Goal: Task Accomplishment & Management: Use online tool/utility

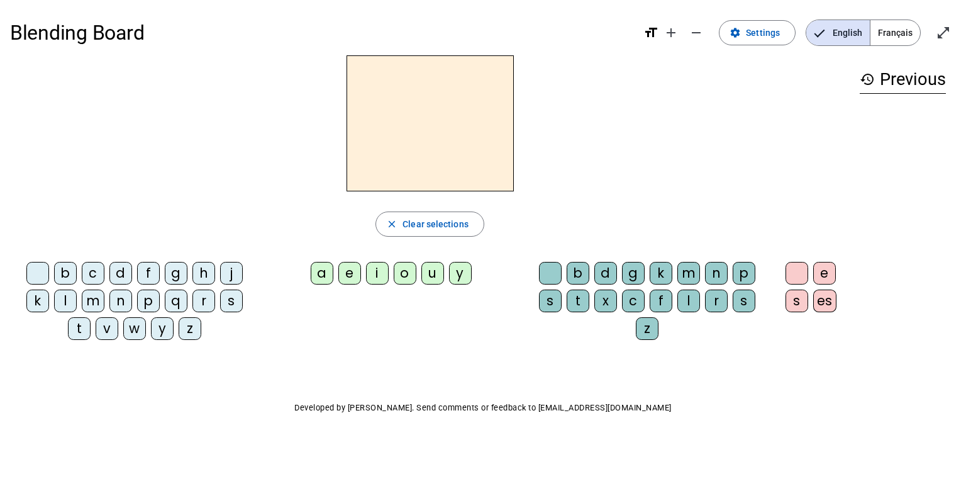
drag, startPoint x: 759, startPoint y: 44, endPoint x: 893, endPoint y: 33, distance: 133.8
click at [713, 33] on div "Blending Board format_size add remove settings Settings English Français open_i…" at bounding box center [483, 32] width 946 height 45
click at [713, 33] on span "Français" at bounding box center [896, 32] width 50 height 25
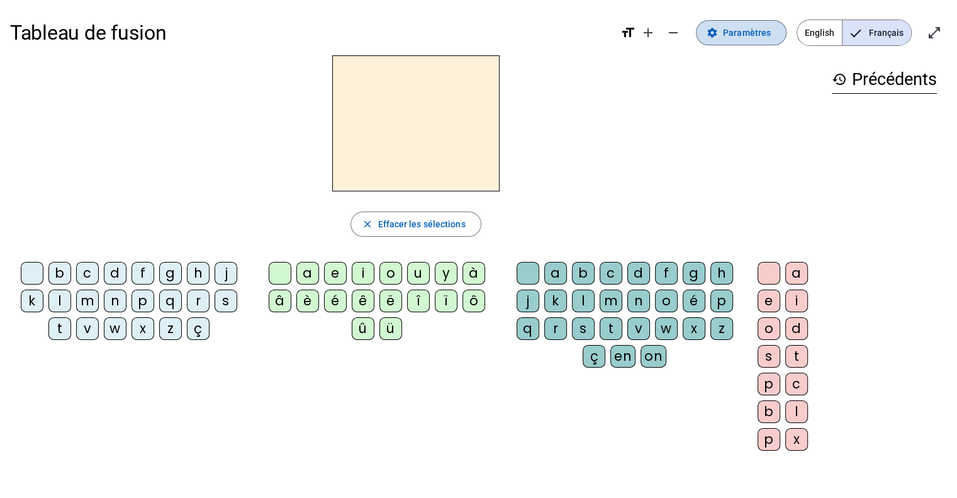
click at [713, 28] on span "Paramètres" at bounding box center [747, 32] width 48 height 15
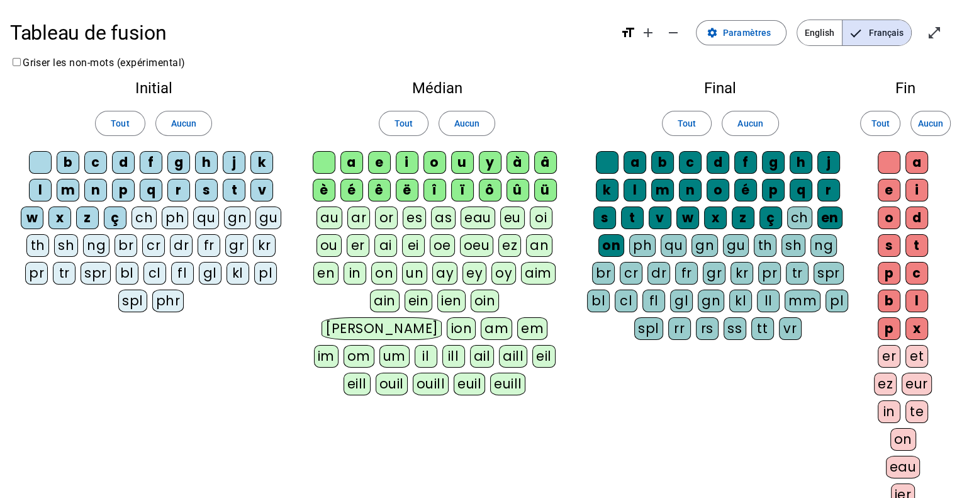
click at [510, 222] on div "eu" at bounding box center [512, 217] width 25 height 23
click at [508, 243] on div "ez" at bounding box center [509, 245] width 23 height 23
click at [479, 218] on div "eau" at bounding box center [478, 217] width 35 height 23
click at [444, 221] on div "as" at bounding box center [443, 217] width 25 height 23
click at [713, 30] on span "Paramètres" at bounding box center [747, 32] width 48 height 15
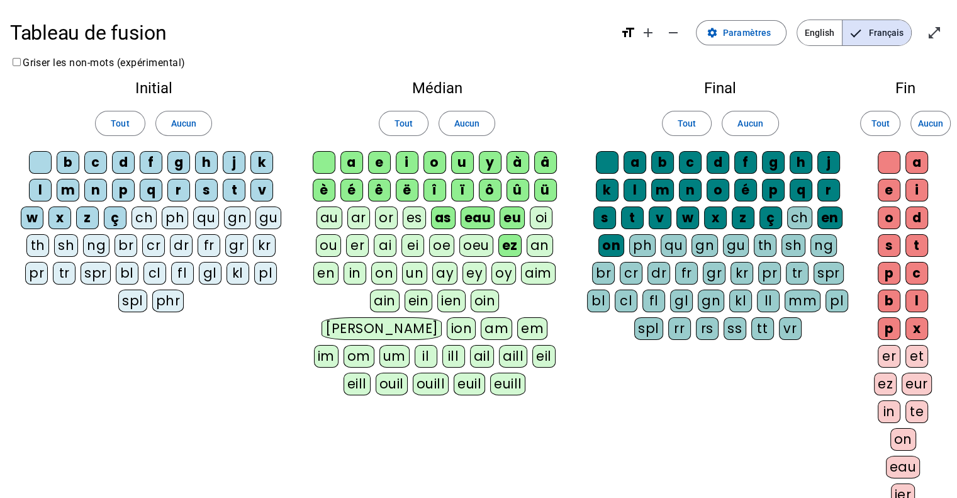
click at [588, 77] on div "Final Tout Aucun a b c d f g h j k l m n o é p q r s t v w x z ç ch en on ph qu…" at bounding box center [720, 212] width 287 height 284
click at [713, 30] on mat-icon "open_in_full" at bounding box center [934, 32] width 15 height 15
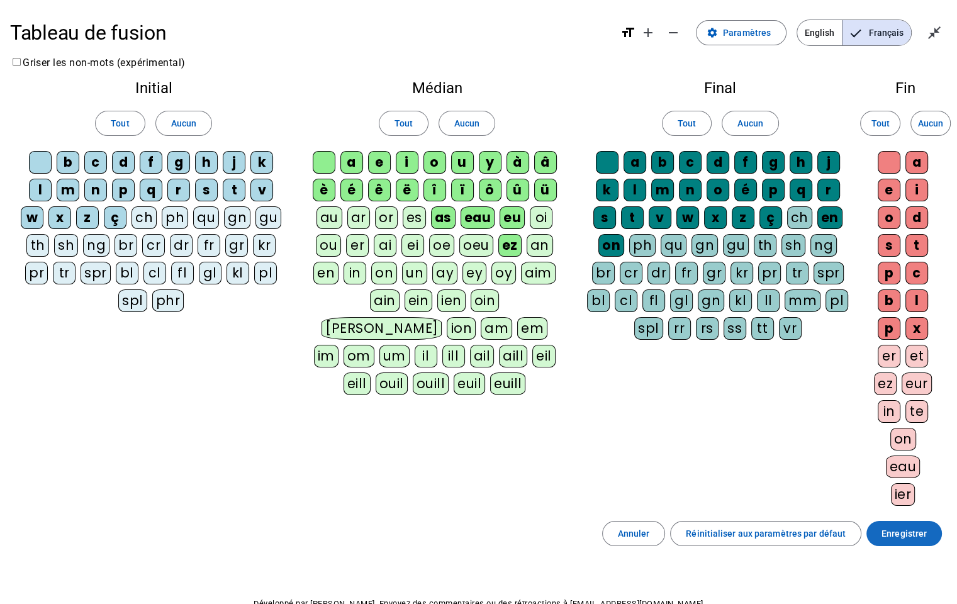
click at [713, 493] on span "Enregistrer" at bounding box center [903, 533] width 45 height 15
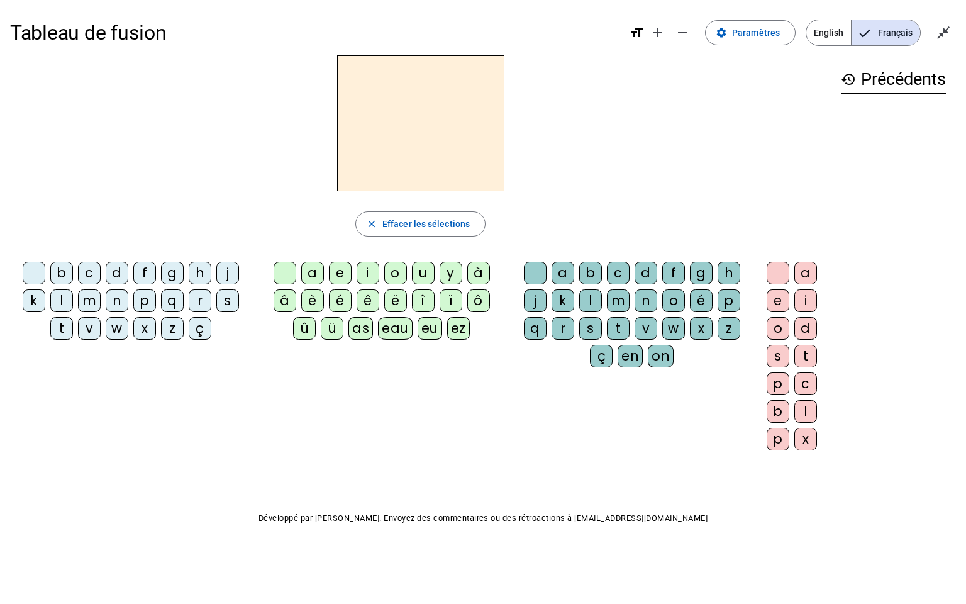
click at [576, 427] on div "b c d f g h j k l m n p q r s t v w x z ç a e i o u y à â è é ê ë [PERSON_NAME]…" at bounding box center [420, 359] width 821 height 204
click at [312, 271] on div "a" at bounding box center [312, 273] width 23 height 23
click at [64, 271] on div "b" at bounding box center [61, 273] width 23 height 23
click at [35, 276] on div at bounding box center [34, 273] width 23 height 23
click at [94, 303] on div "m" at bounding box center [89, 300] width 23 height 23
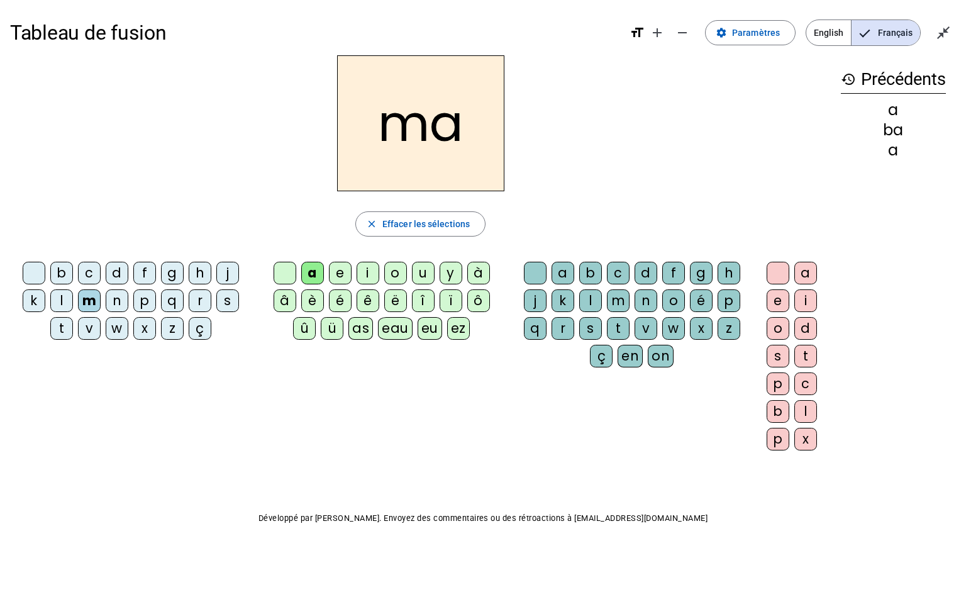
click at [33, 277] on div at bounding box center [34, 273] width 23 height 23
click at [143, 302] on div "p" at bounding box center [144, 300] width 23 height 23
click at [145, 301] on div "p" at bounding box center [144, 300] width 23 height 23
click at [392, 272] on div "o" at bounding box center [395, 273] width 23 height 23
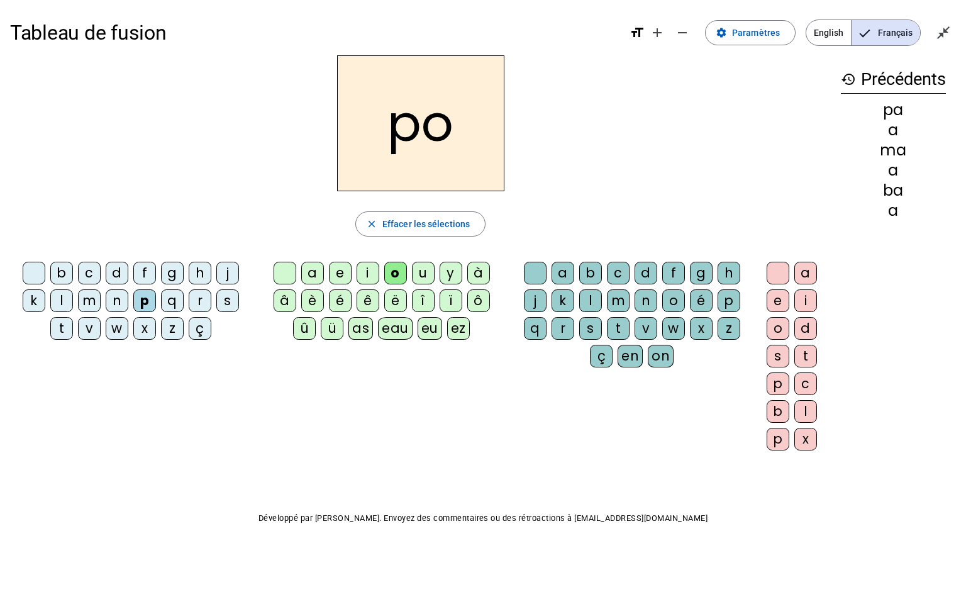
click at [279, 272] on div at bounding box center [285, 273] width 23 height 23
click at [315, 277] on div "a" at bounding box center [312, 273] width 23 height 23
click at [425, 274] on div "u" at bounding box center [423, 273] width 23 height 23
click at [713, 37] on span "Paramètres" at bounding box center [756, 32] width 48 height 15
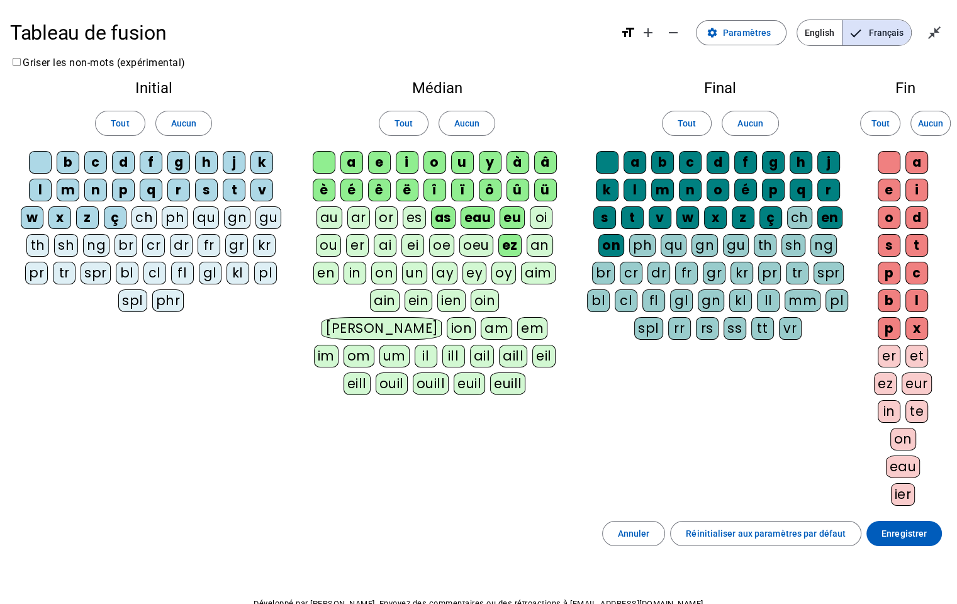
click at [328, 222] on div "au" at bounding box center [329, 217] width 26 height 23
click at [713, 493] on span "Enregistrer" at bounding box center [903, 533] width 45 height 15
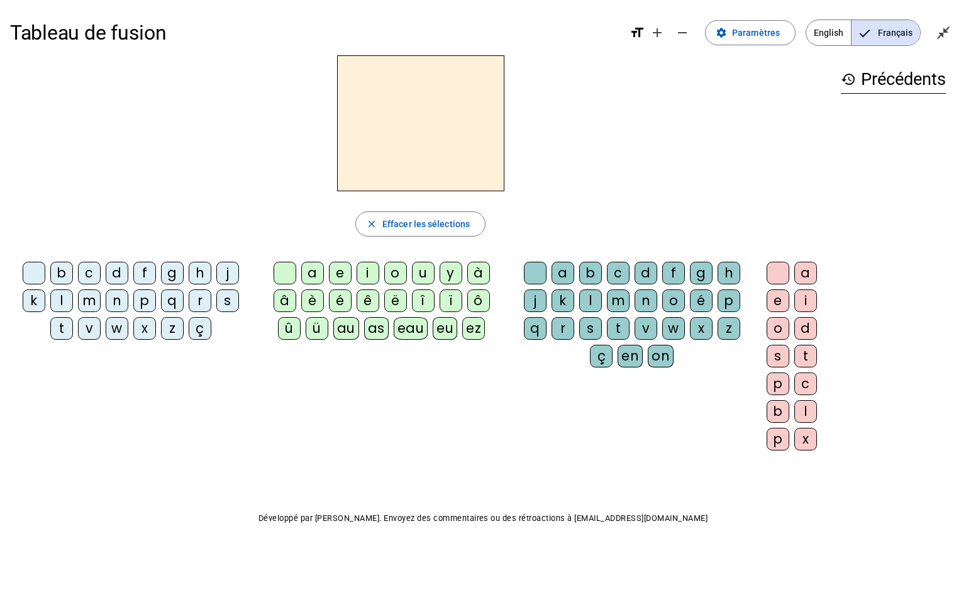
click at [347, 329] on div "au" at bounding box center [346, 328] width 26 height 23
click at [142, 305] on div "p" at bounding box center [144, 300] width 23 height 23
click at [203, 299] on div "r" at bounding box center [200, 300] width 23 height 23
click at [284, 272] on div at bounding box center [285, 273] width 23 height 23
click at [369, 271] on div "i" at bounding box center [368, 273] width 23 height 23
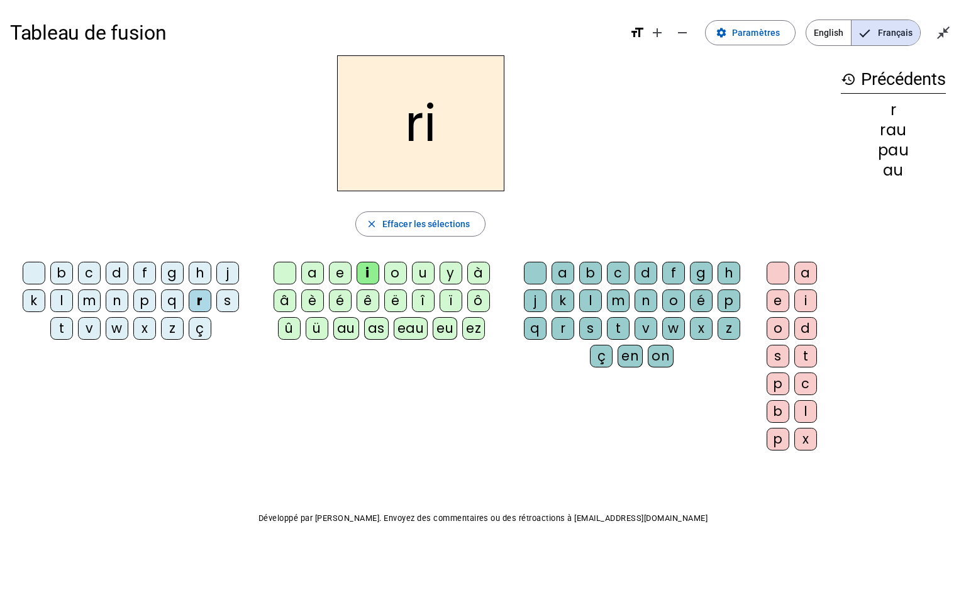
click at [285, 267] on div at bounding box center [285, 273] width 23 height 23
click at [445, 279] on div "y" at bounding box center [451, 273] width 23 height 23
click at [37, 271] on div at bounding box center [34, 273] width 23 height 23
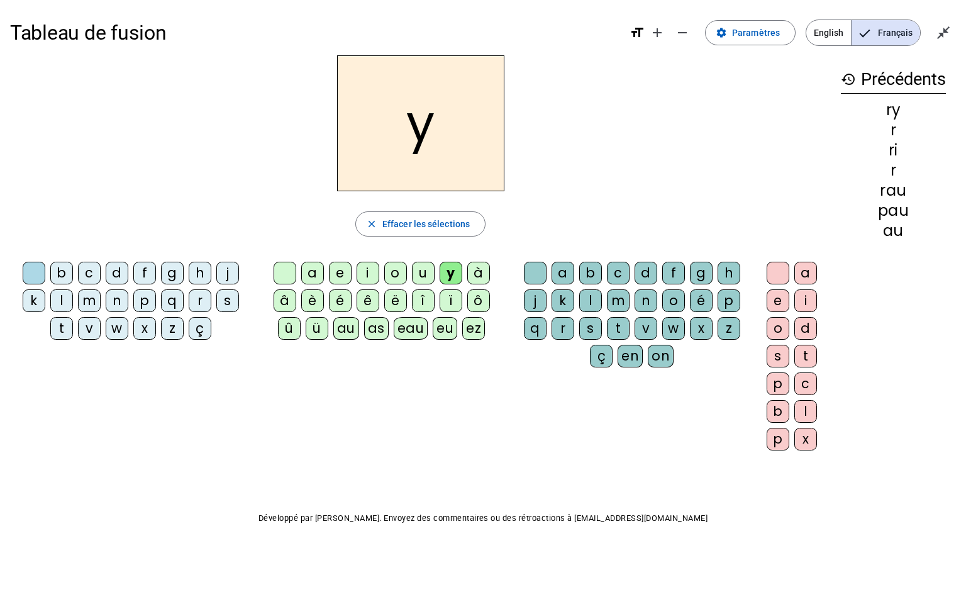
click at [61, 327] on div "t" at bounding box center [61, 328] width 23 height 23
click at [337, 296] on div "é" at bounding box center [340, 300] width 23 height 23
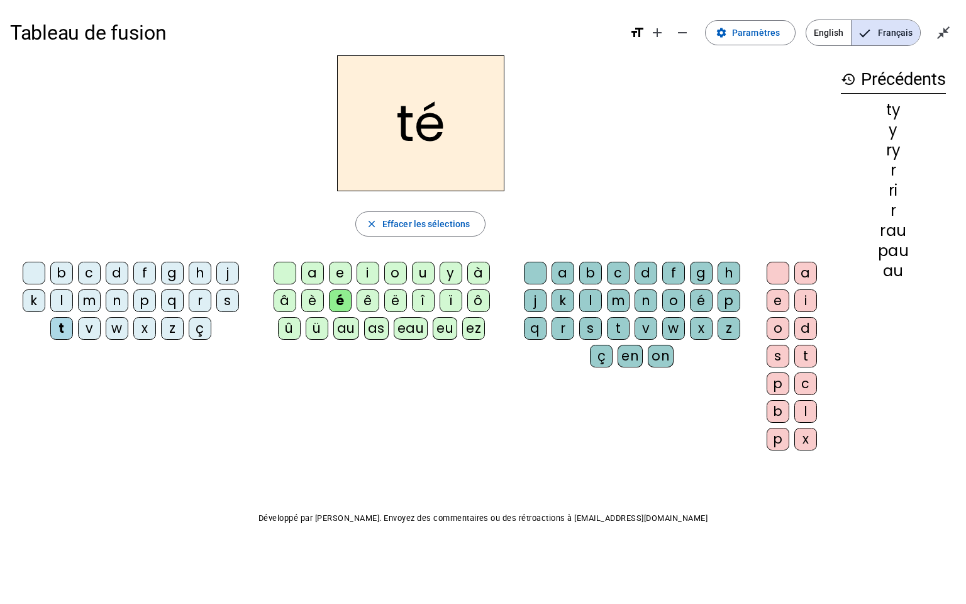
click at [317, 305] on div "è" at bounding box center [312, 300] width 23 height 23
click at [31, 271] on div at bounding box center [34, 273] width 23 height 23
click at [111, 302] on div "n" at bounding box center [117, 300] width 23 height 23
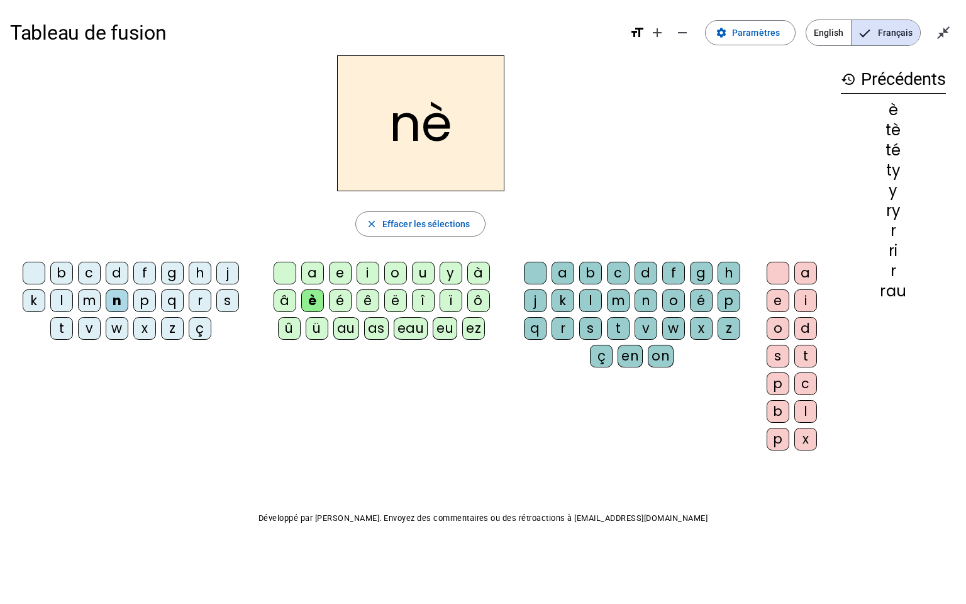
click at [25, 263] on div at bounding box center [34, 273] width 23 height 23
click at [281, 270] on div at bounding box center [285, 273] width 23 height 23
click at [310, 306] on div "è" at bounding box center [312, 300] width 23 height 23
click at [314, 301] on div "è" at bounding box center [312, 300] width 23 height 23
click at [288, 272] on div at bounding box center [285, 273] width 23 height 23
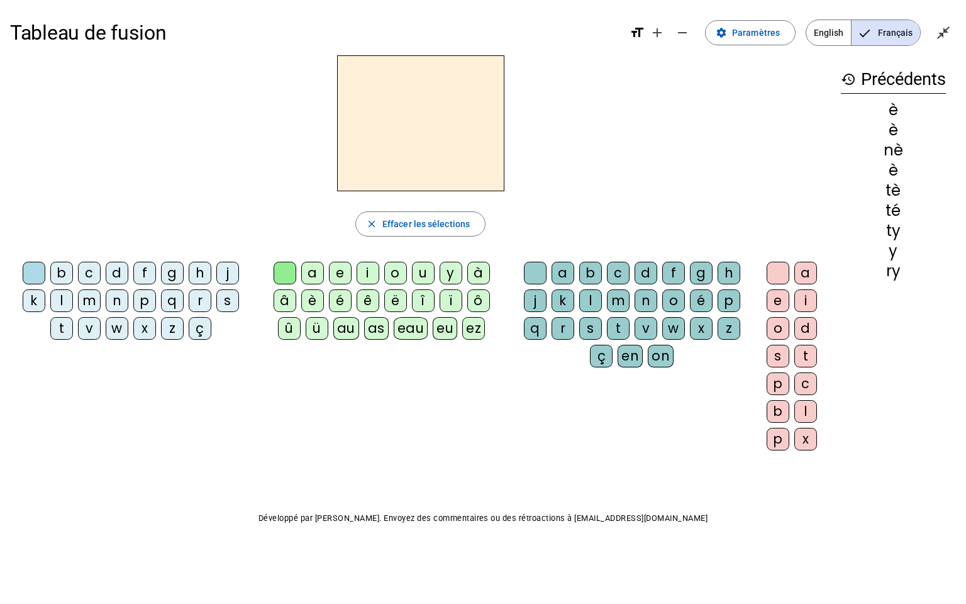
click at [311, 274] on div "a" at bounding box center [312, 273] width 23 height 23
click at [315, 298] on div "è" at bounding box center [312, 300] width 23 height 23
click at [285, 275] on div at bounding box center [285, 273] width 23 height 23
click at [312, 272] on div "a" at bounding box center [312, 273] width 23 height 23
click at [366, 271] on div "i" at bounding box center [368, 273] width 23 height 23
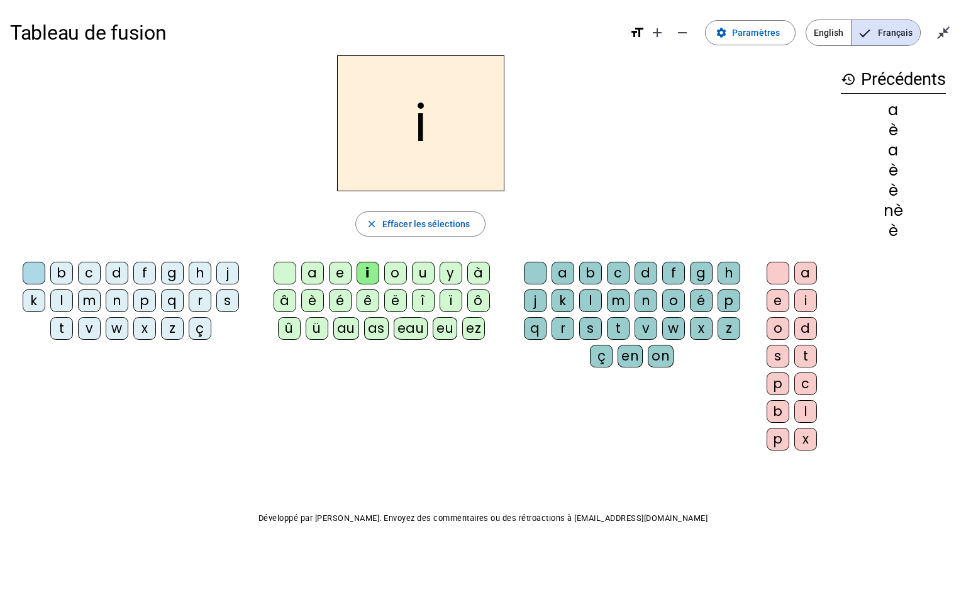
click at [317, 272] on div "a" at bounding box center [312, 273] width 23 height 23
click at [713, 305] on div "i" at bounding box center [806, 300] width 23 height 23
click at [713, 266] on letter-bubble at bounding box center [781, 276] width 28 height 28
click at [281, 272] on div at bounding box center [285, 273] width 23 height 23
click at [332, 279] on div "e" at bounding box center [340, 273] width 23 height 23
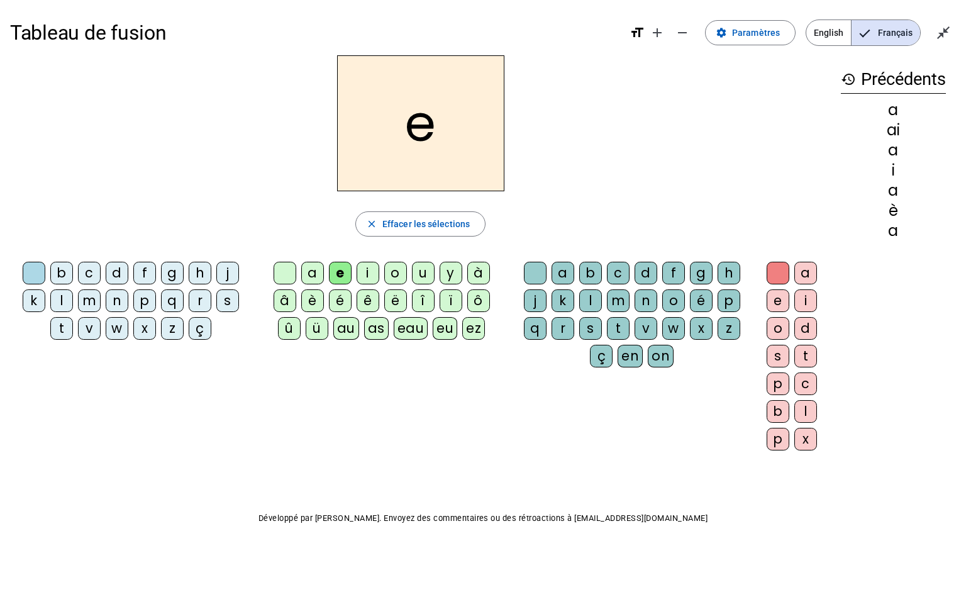
click at [362, 277] on div "i" at bounding box center [368, 273] width 23 height 23
click at [340, 274] on div "e" at bounding box center [340, 273] width 23 height 23
click at [713, 302] on div "i" at bounding box center [806, 300] width 23 height 23
click at [713, 262] on div at bounding box center [778, 273] width 23 height 23
click at [277, 264] on div at bounding box center [285, 273] width 23 height 23
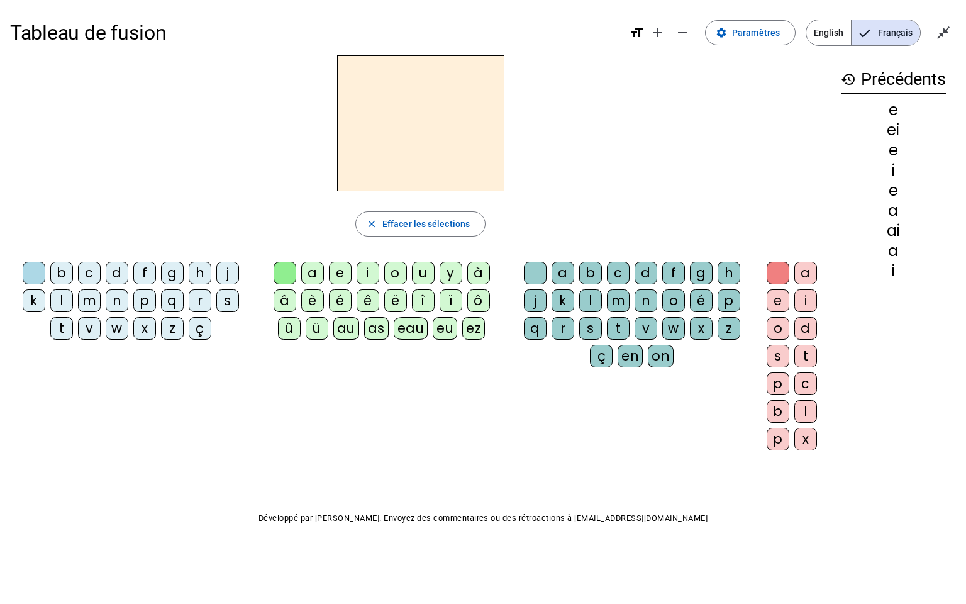
click at [467, 327] on div "ez" at bounding box center [473, 328] width 23 height 23
click at [116, 301] on div "n" at bounding box center [117, 300] width 23 height 23
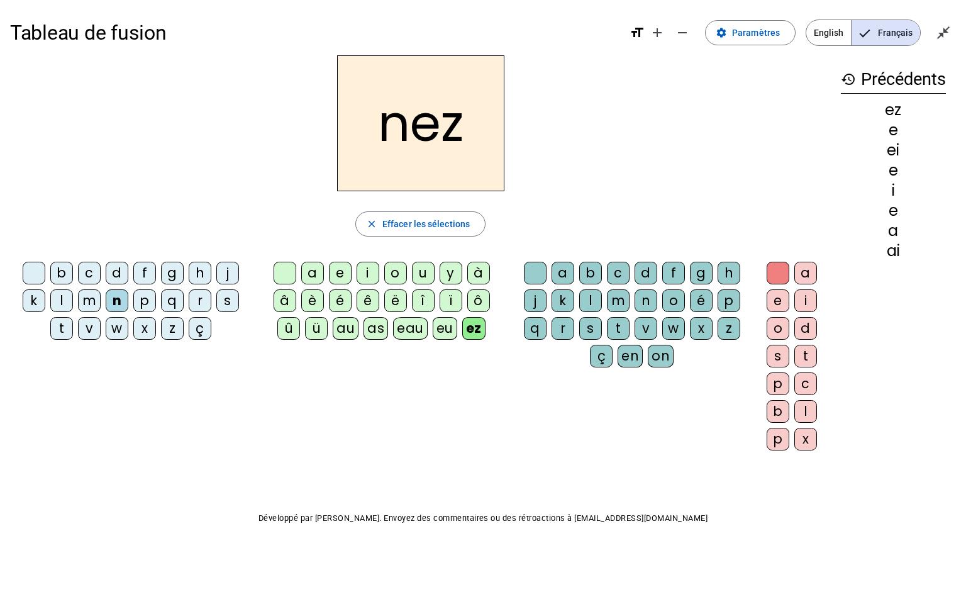
click at [286, 267] on div at bounding box center [285, 273] width 23 height 23
click at [713, 269] on div at bounding box center [778, 273] width 23 height 23
click at [713, 270] on div at bounding box center [778, 273] width 23 height 23
click at [543, 265] on div at bounding box center [535, 273] width 23 height 23
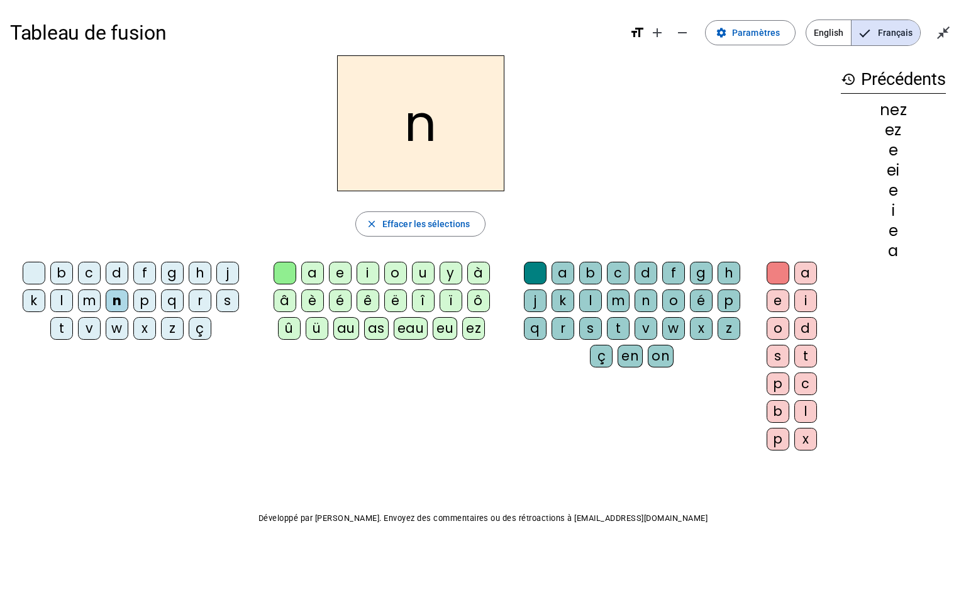
click at [285, 273] on div at bounding box center [285, 273] width 23 height 23
click at [35, 270] on div at bounding box center [34, 273] width 23 height 23
click at [144, 271] on div "f" at bounding box center [144, 273] width 23 height 23
click at [282, 270] on div at bounding box center [285, 273] width 23 height 23
click at [313, 271] on div "a" at bounding box center [312, 273] width 23 height 23
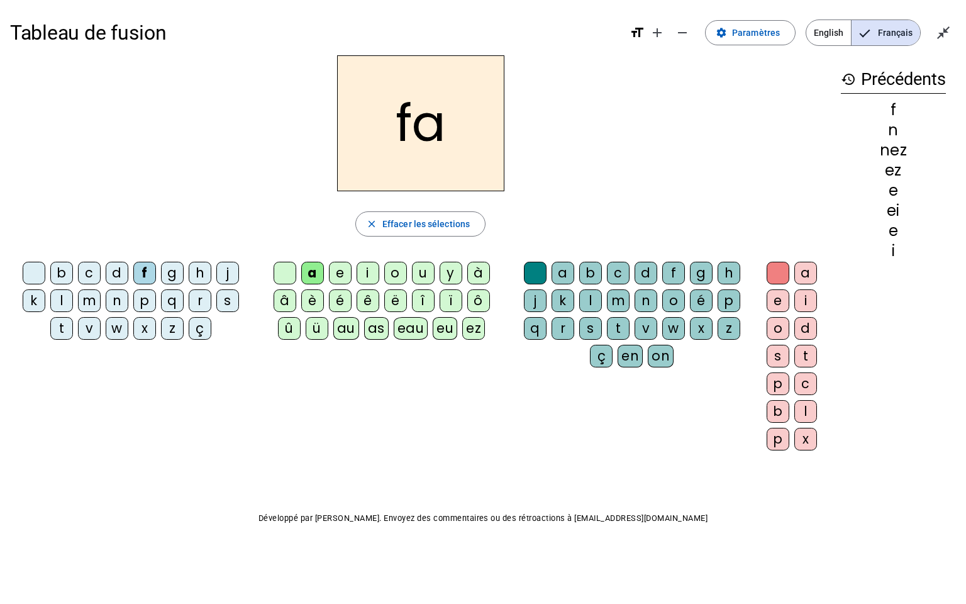
click at [288, 269] on div at bounding box center [285, 273] width 23 height 23
click at [352, 331] on div "au" at bounding box center [346, 328] width 26 height 23
click at [619, 325] on div "t" at bounding box center [618, 328] width 23 height 23
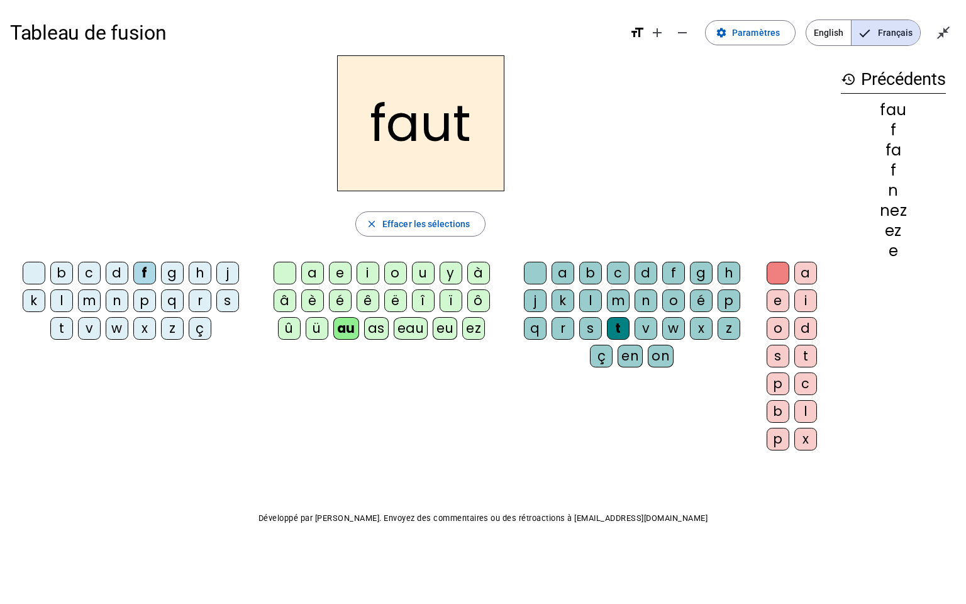
click at [713, 294] on div "e" at bounding box center [778, 300] width 23 height 23
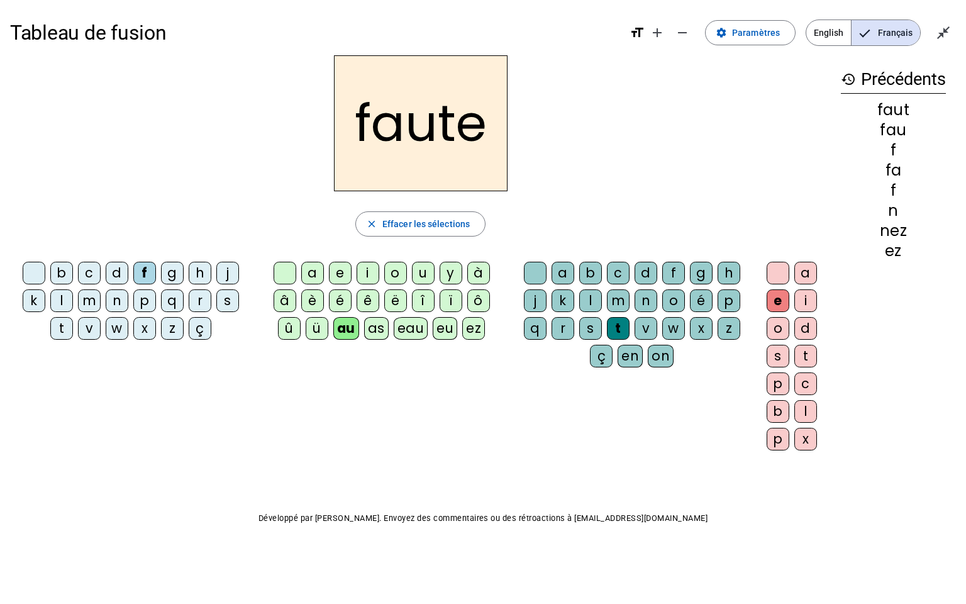
click at [713, 274] on div at bounding box center [778, 273] width 23 height 23
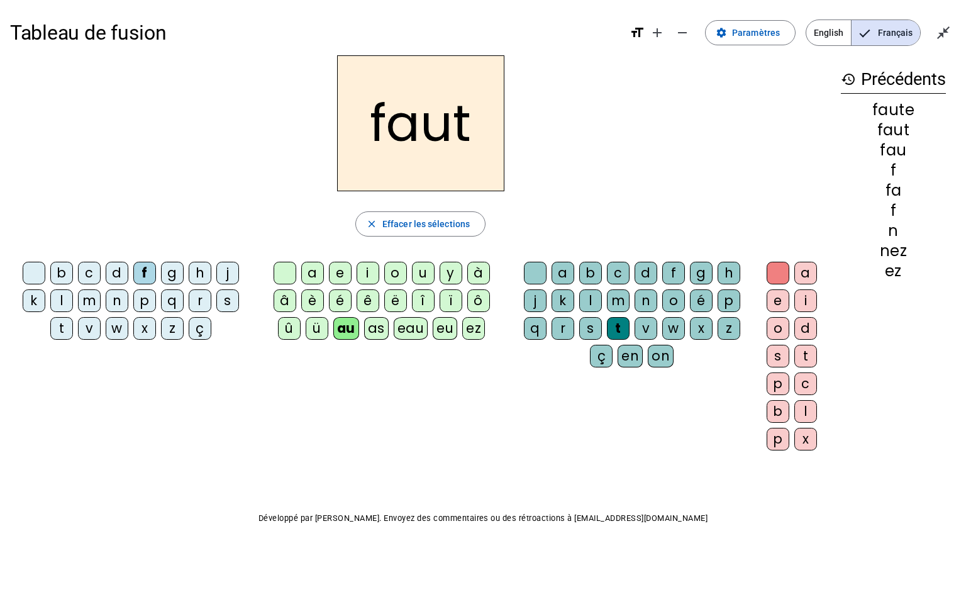
click at [534, 272] on div at bounding box center [535, 273] width 23 height 23
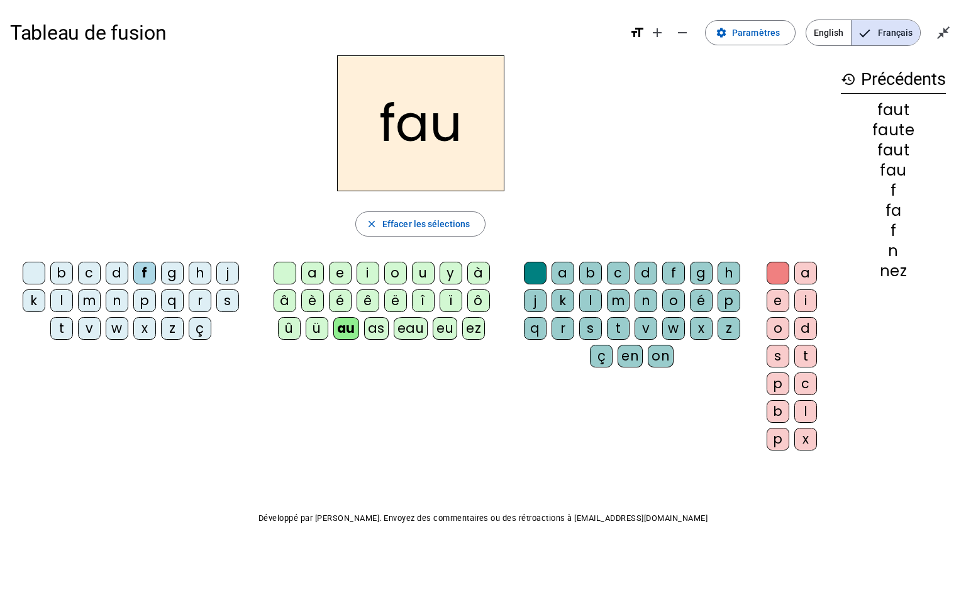
click at [279, 267] on div at bounding box center [285, 273] width 23 height 23
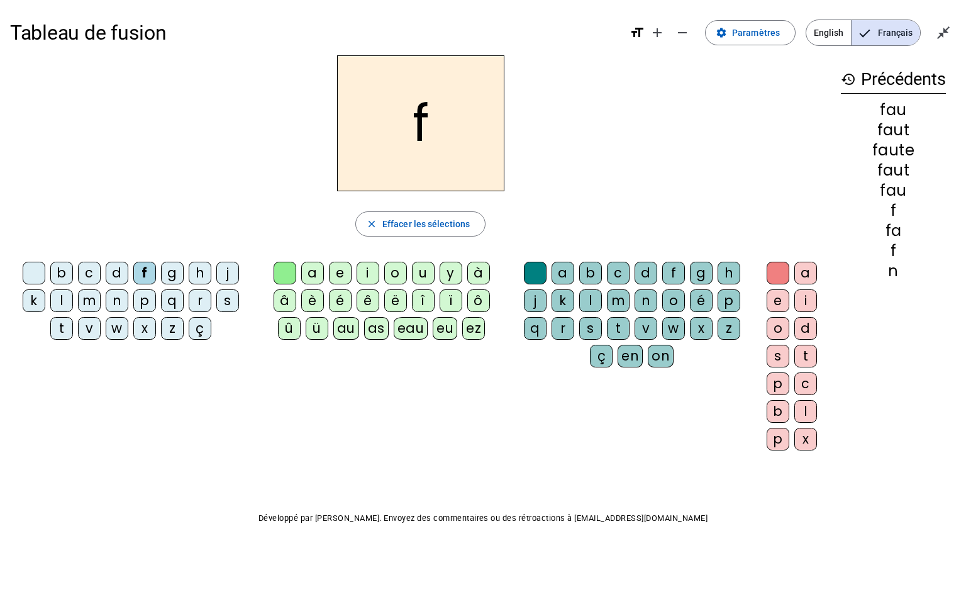
click at [35, 272] on div at bounding box center [34, 273] width 23 height 23
click at [121, 272] on div "d" at bounding box center [117, 273] width 23 height 23
click at [442, 331] on div "eu" at bounding box center [445, 328] width 25 height 23
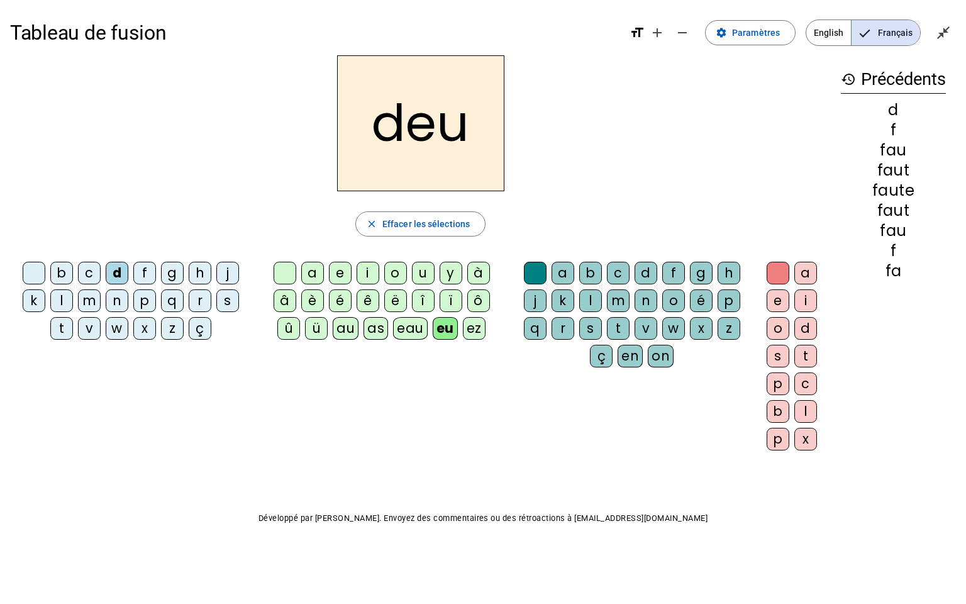
click at [201, 300] on div "r" at bounding box center [200, 300] width 23 height 23
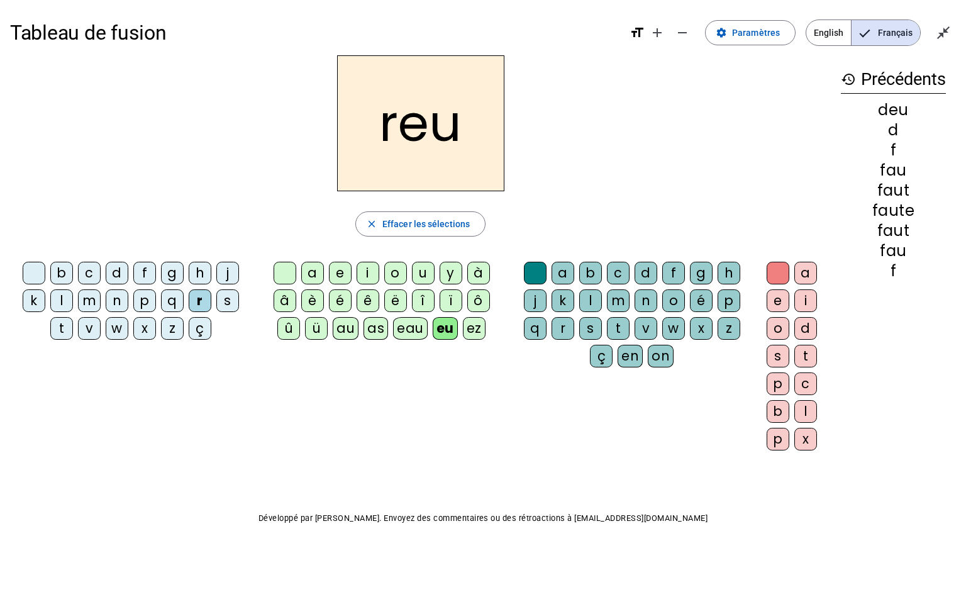
click at [116, 280] on div "d" at bounding box center [117, 273] width 23 height 23
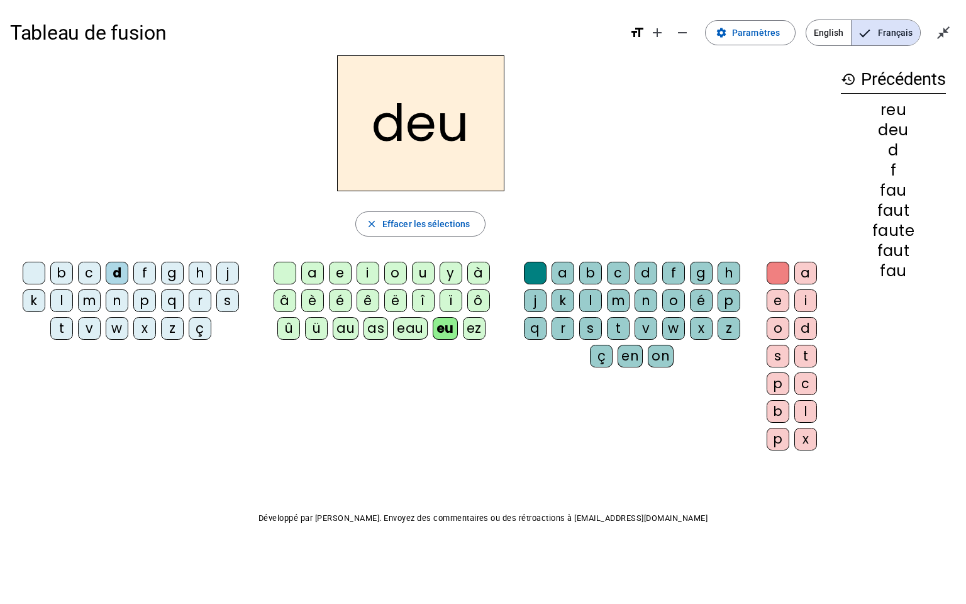
click at [562, 318] on div "r" at bounding box center [563, 328] width 23 height 23
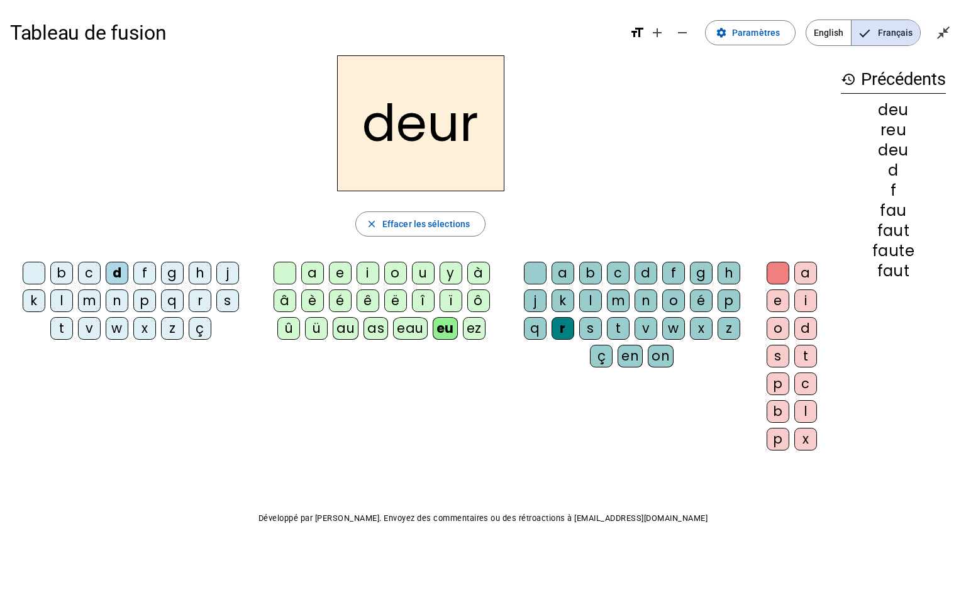
click at [713, 279] on div at bounding box center [778, 273] width 23 height 23
click at [539, 274] on div at bounding box center [535, 273] width 23 height 23
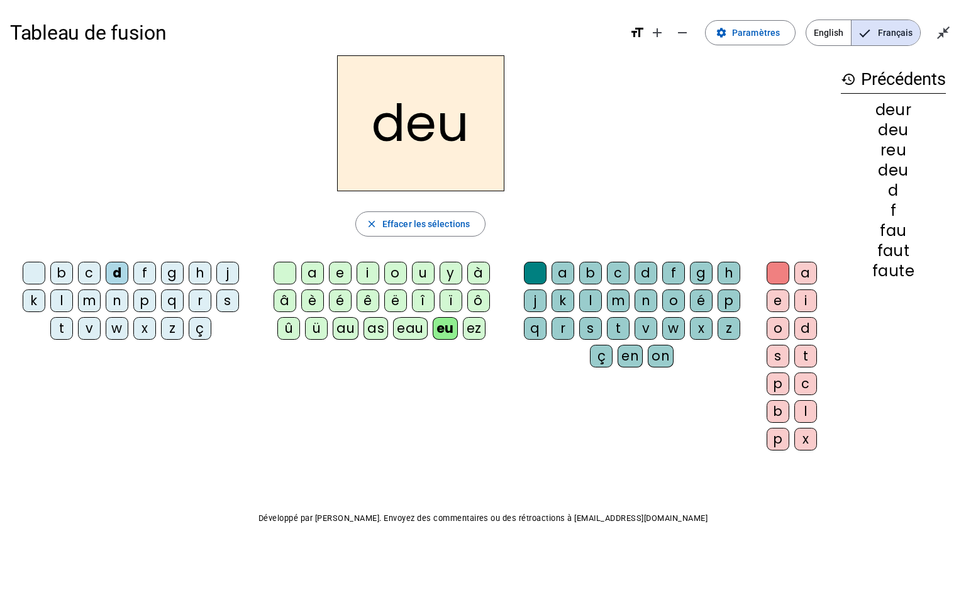
click at [282, 269] on div at bounding box center [285, 273] width 23 height 23
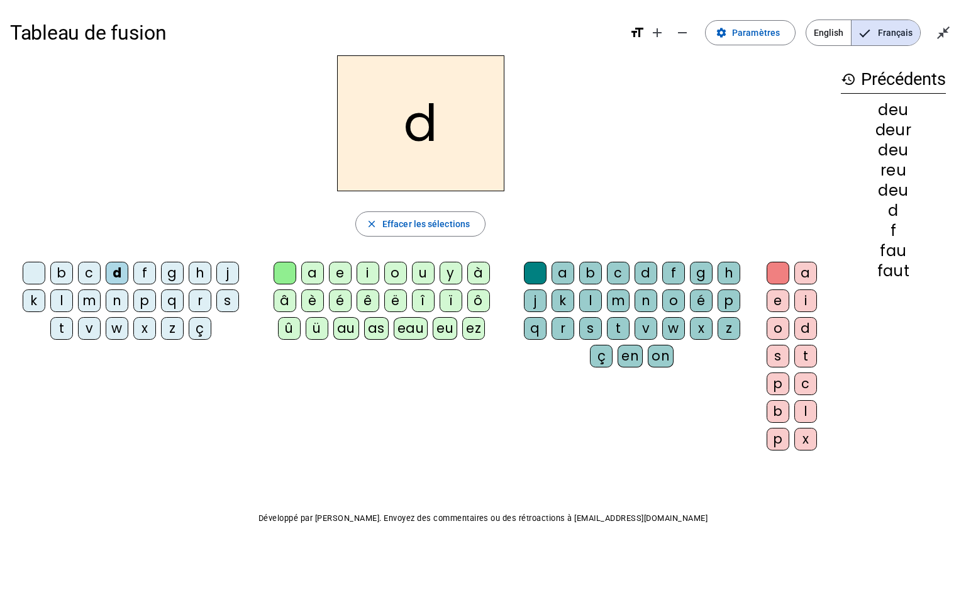
click at [40, 269] on div at bounding box center [34, 273] width 23 height 23
click at [405, 327] on div "eau" at bounding box center [411, 328] width 35 height 23
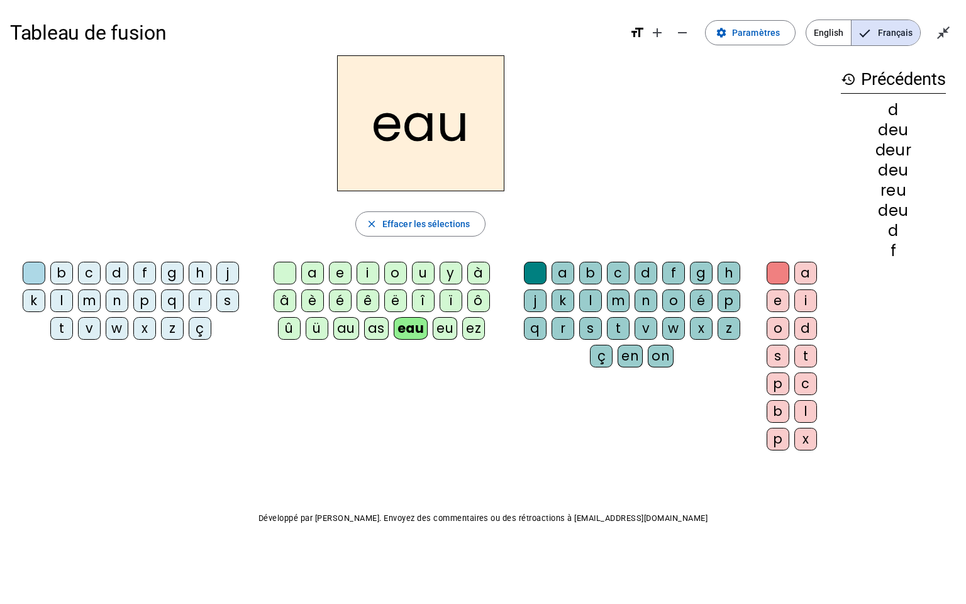
click at [228, 269] on div "j" at bounding box center [227, 273] width 23 height 23
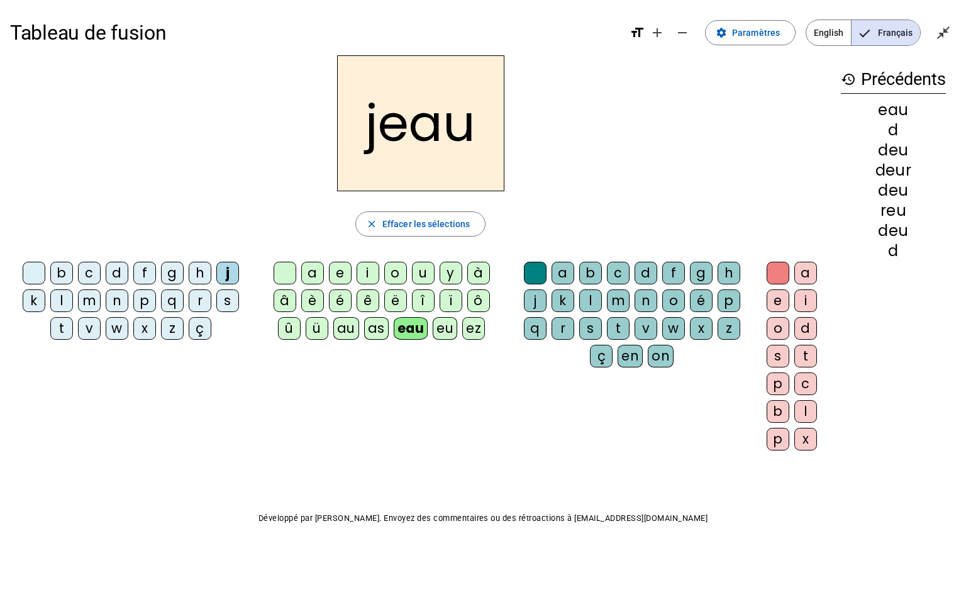
click at [30, 266] on div at bounding box center [34, 273] width 23 height 23
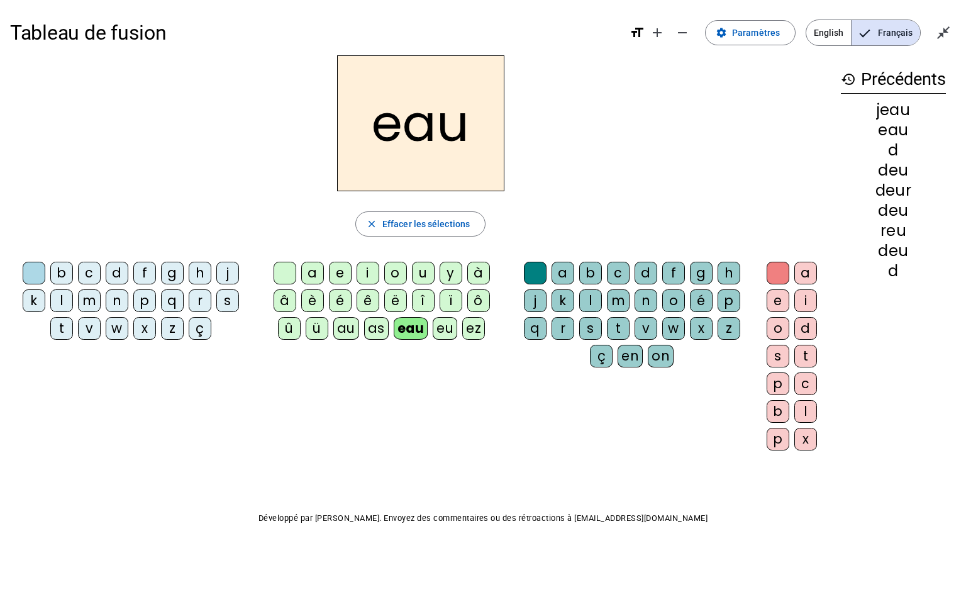
click at [169, 273] on div "g" at bounding box center [172, 273] width 23 height 23
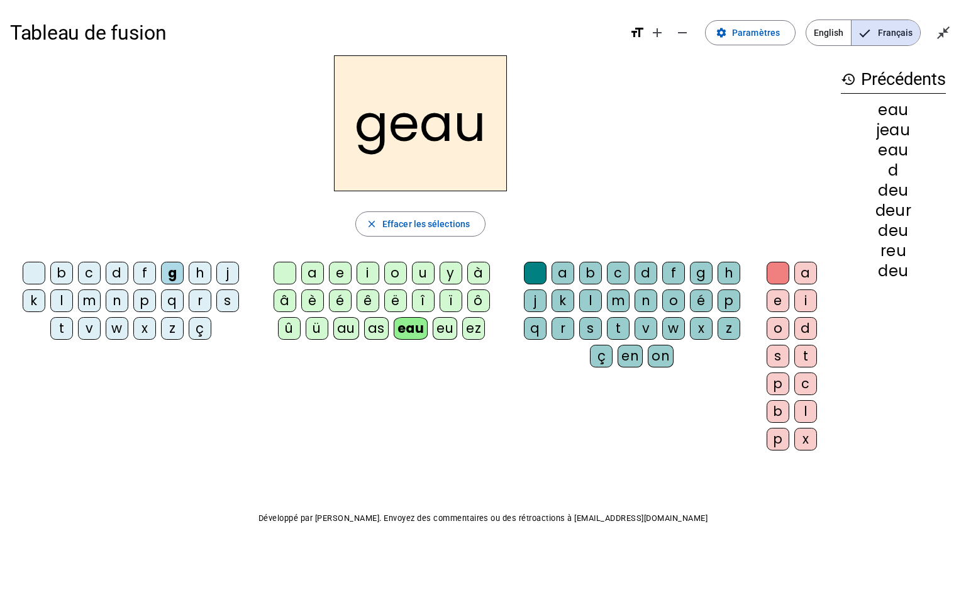
click at [589, 271] on div "b" at bounding box center [590, 273] width 23 height 23
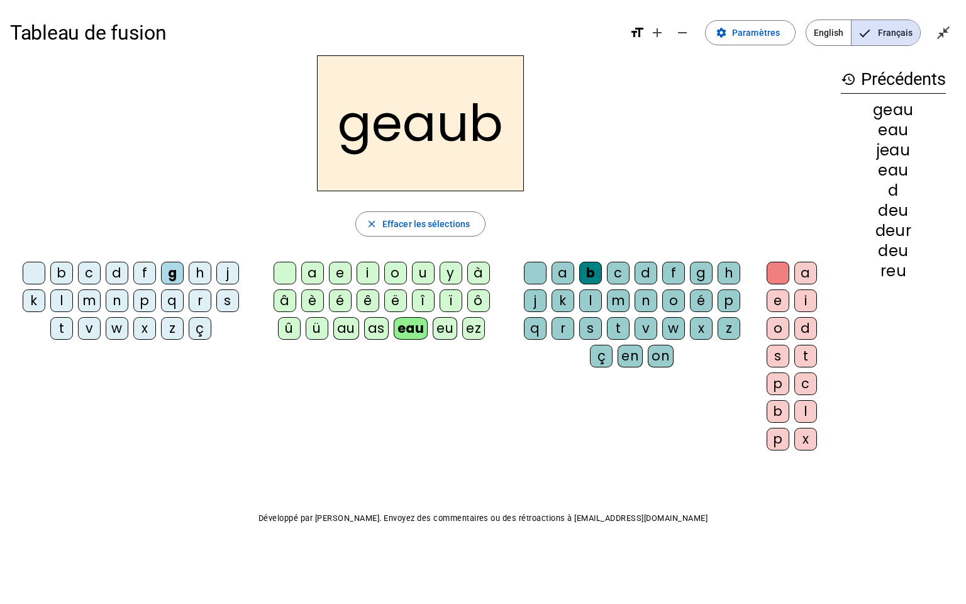
click at [713, 302] on div "e" at bounding box center [778, 300] width 23 height 23
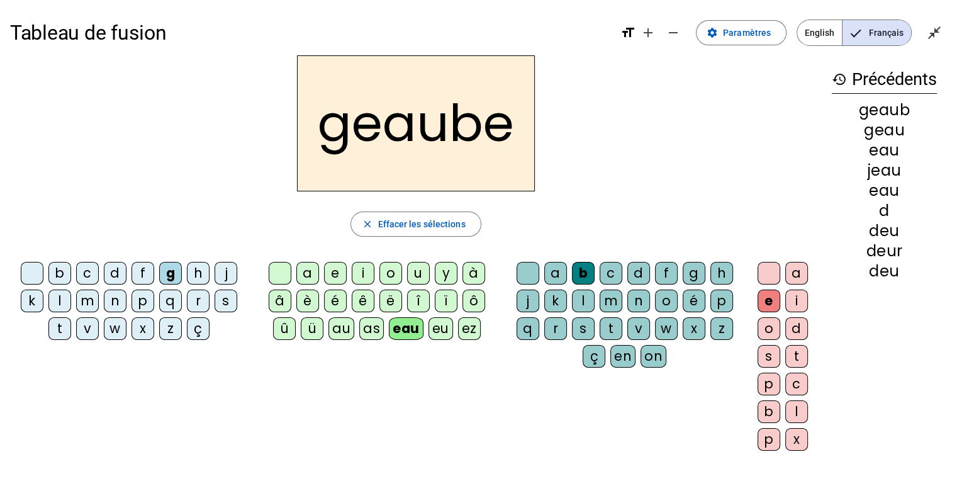
click at [713, 278] on div at bounding box center [768, 273] width 23 height 23
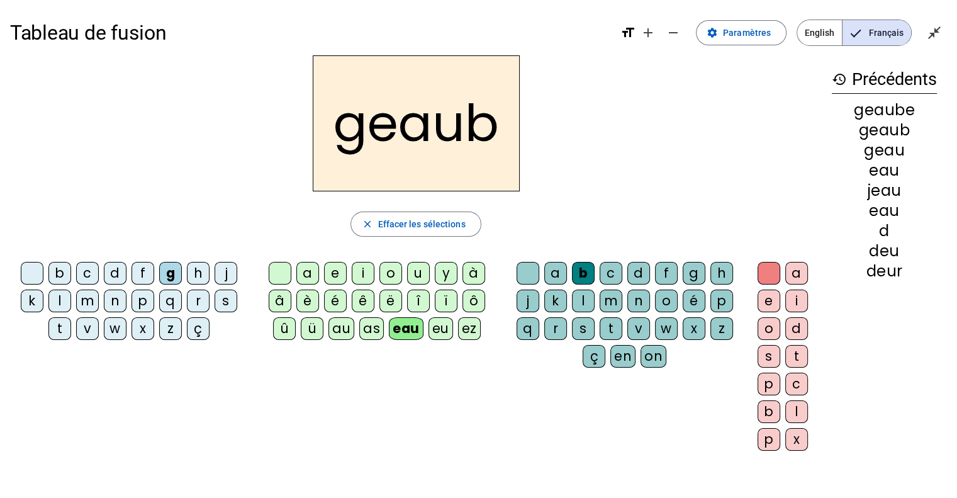
click at [533, 266] on div at bounding box center [528, 273] width 23 height 23
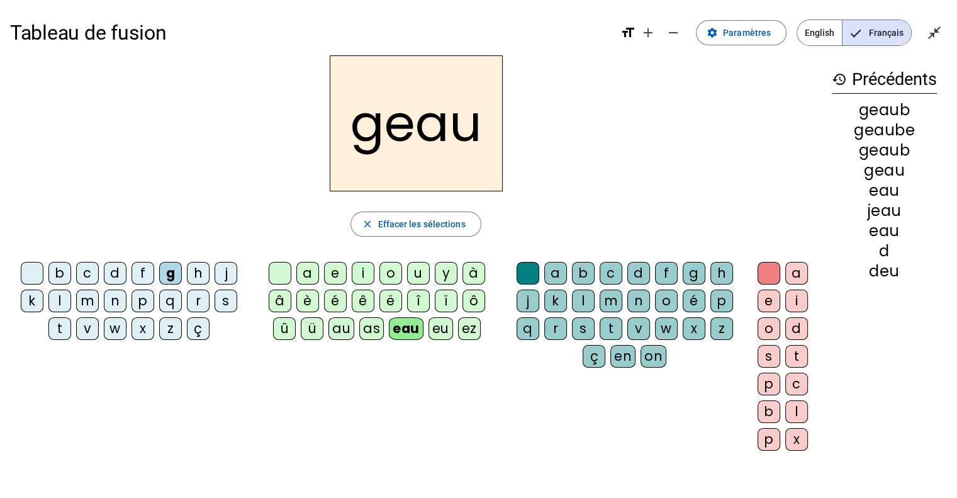
click at [286, 266] on div at bounding box center [280, 273] width 23 height 23
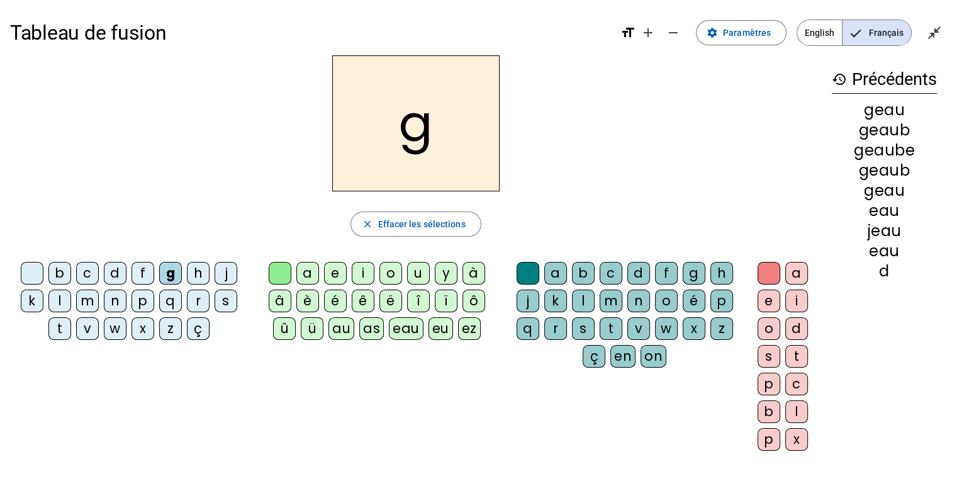
click at [36, 267] on div at bounding box center [32, 273] width 23 height 23
